Goal: Task Accomplishment & Management: Use online tool/utility

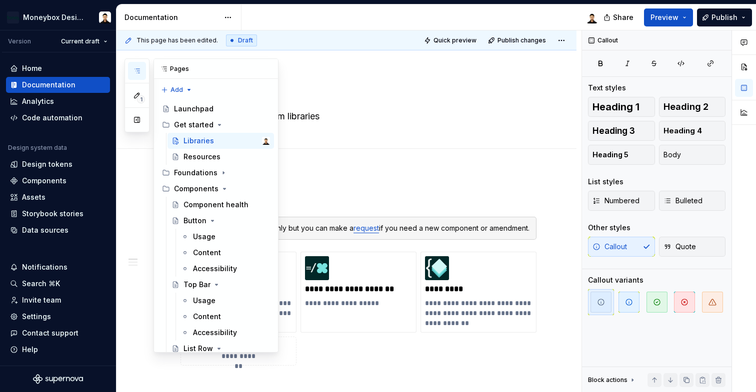
click at [140, 71] on icon "button" at bounding box center [137, 71] width 8 height 8
click at [137, 97] on span "1" at bounding box center [141, 99] width 8 height 8
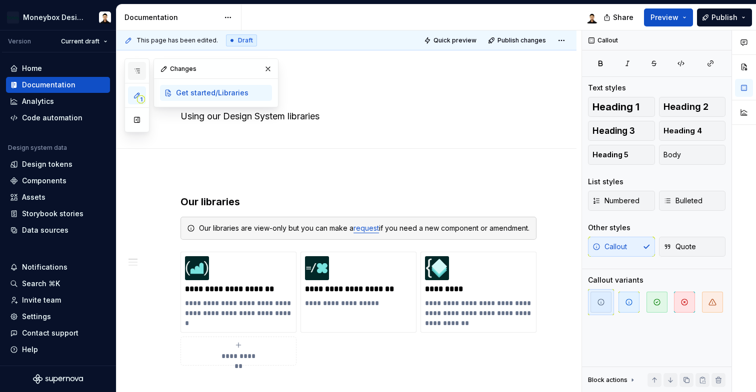
click at [137, 72] on icon "button" at bounding box center [137, 71] width 8 height 8
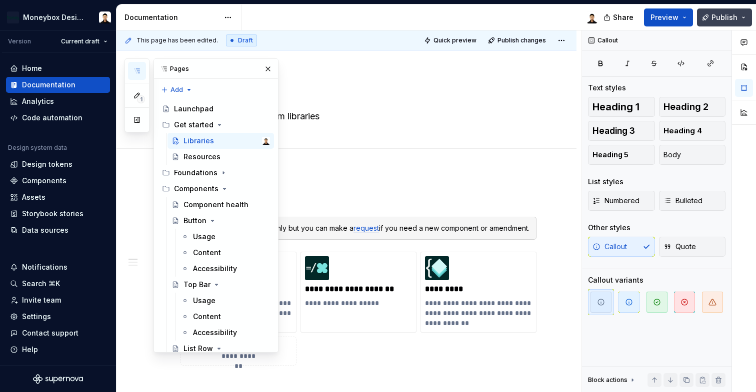
click at [714, 23] on button "Publish" at bounding box center [724, 17] width 55 height 18
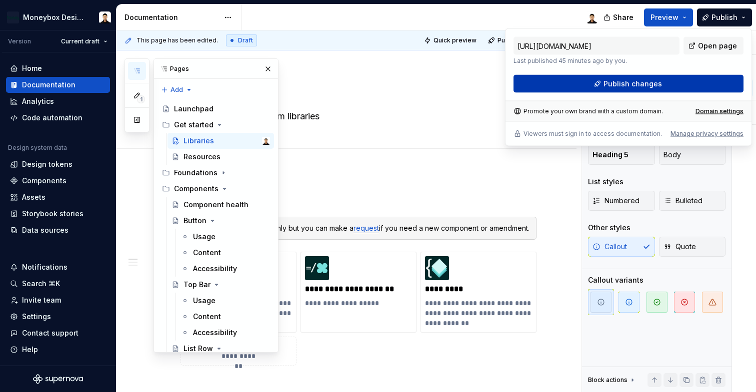
click at [617, 82] on span "Publish changes" at bounding box center [632, 84] width 58 height 10
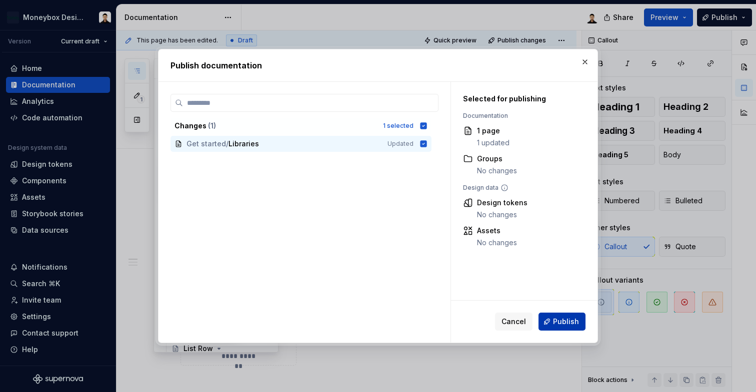
click at [576, 325] on span "Publish" at bounding box center [566, 322] width 26 height 10
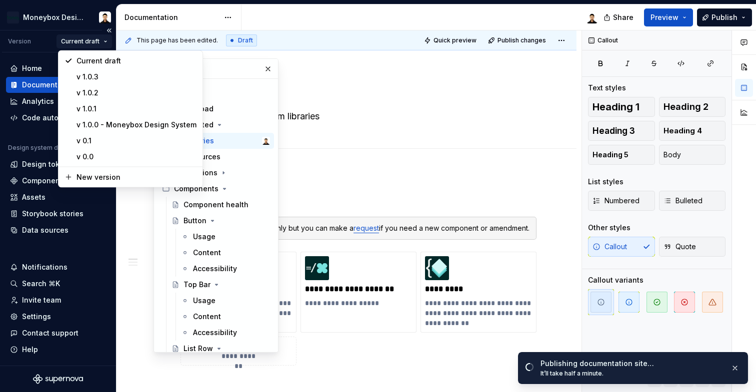
click at [100, 45] on html "Moneybox Design System Version Current draft Home Documentation Analytics Code …" at bounding box center [378, 196] width 756 height 392
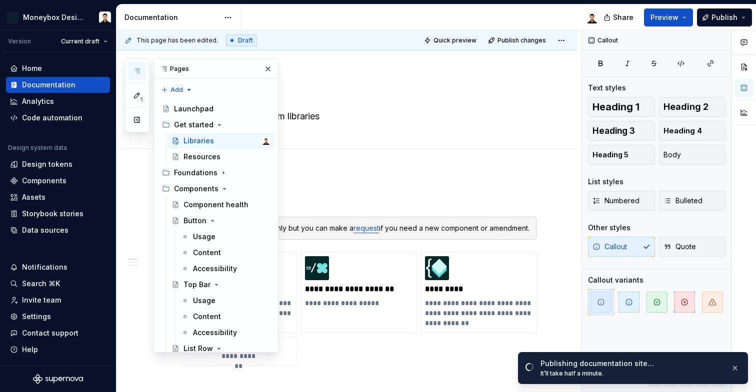
click at [336, 35] on html "Moneybox Design System Version Current draft Home Documentation Analytics Code …" at bounding box center [378, 196] width 756 height 392
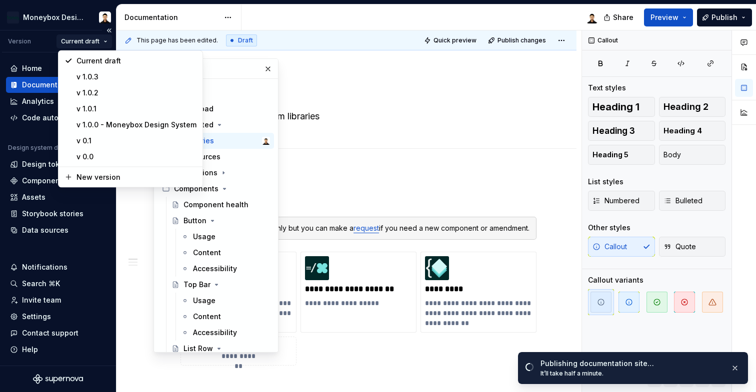
click at [105, 42] on html "Moneybox Design System Version Current draft Home Documentation Analytics Code …" at bounding box center [378, 196] width 756 height 392
click at [112, 79] on div "v 1.0.3" at bounding box center [136, 77] width 120 height 10
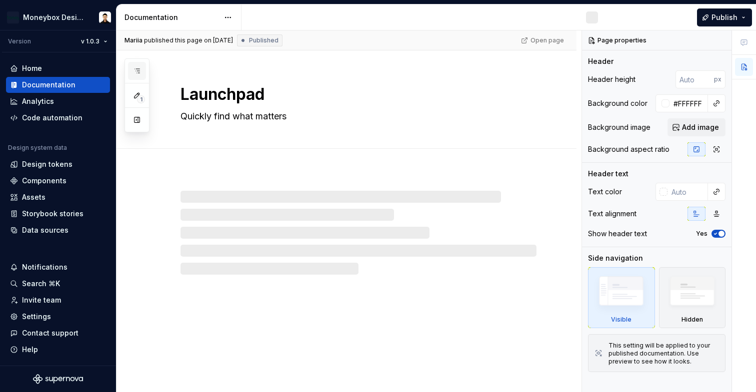
click at [140, 67] on icon "button" at bounding box center [137, 71] width 8 height 8
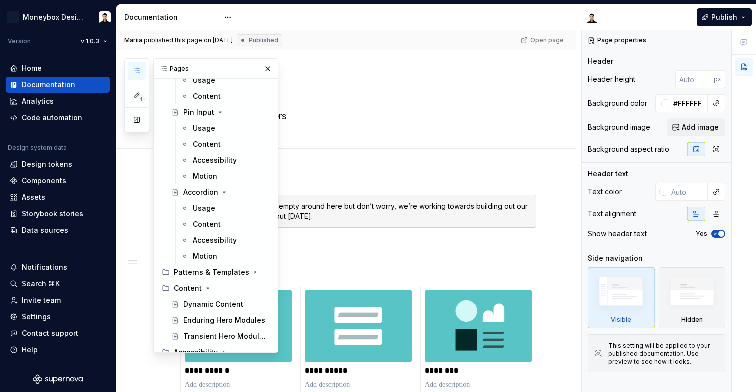
scroll to position [1126, 0]
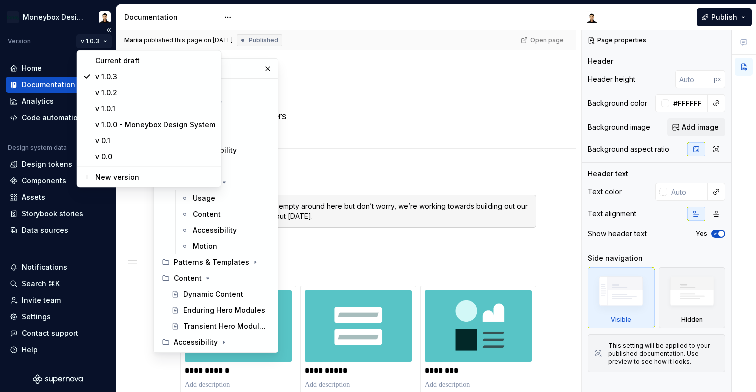
click at [106, 43] on html "Moneybox Design System Version v 1.0.3 Home Documentation Analytics Code automa…" at bounding box center [378, 196] width 756 height 392
click at [113, 59] on div "Current draft" at bounding box center [155, 61] width 120 height 10
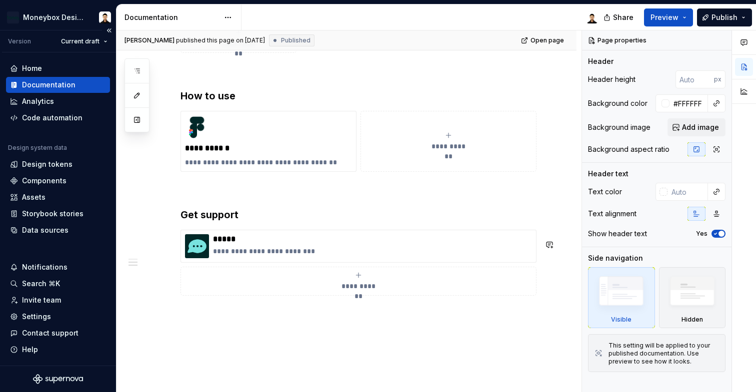
scroll to position [379, 0]
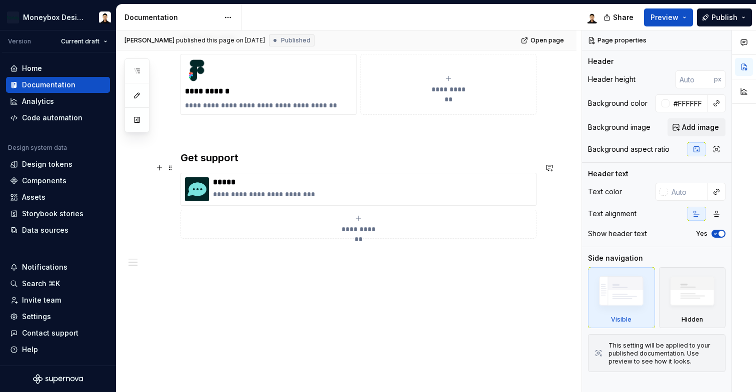
type textarea "*"
